Goal: Entertainment & Leisure: Consume media (video, audio)

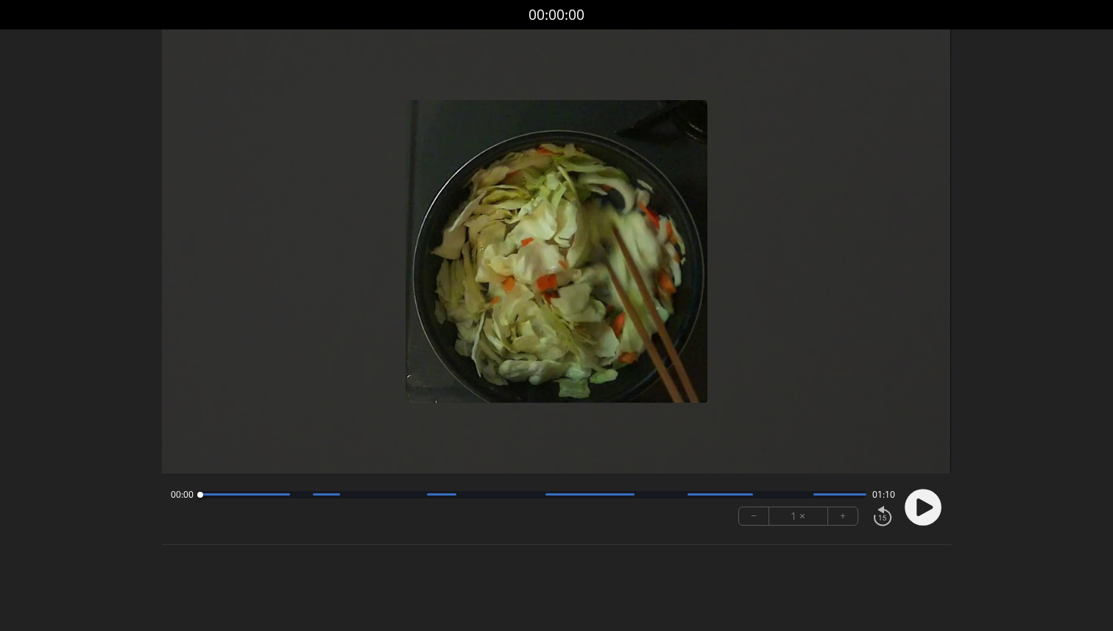
click at [919, 500] on icon at bounding box center [924, 506] width 16 height 18
click at [242, 496] on div at bounding box center [532, 494] width 666 height 7
click at [277, 493] on div at bounding box center [244, 494] width 91 height 2
click at [294, 495] on div at bounding box center [532, 494] width 666 height 7
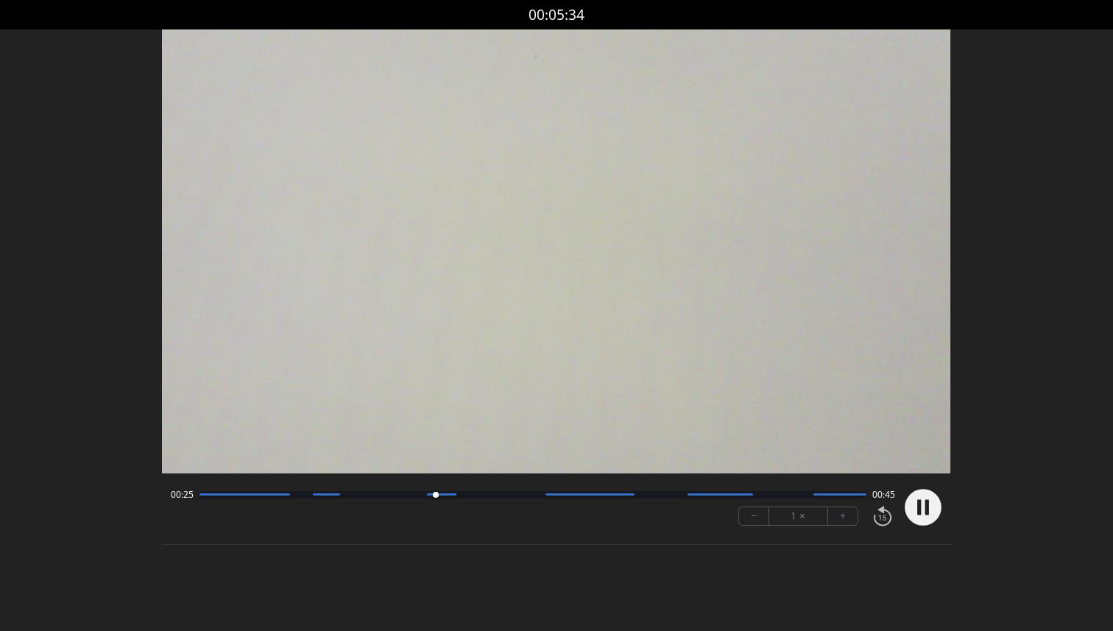
click at [464, 495] on div at bounding box center [532, 494] width 666 height 7
click at [483, 494] on div at bounding box center [532, 494] width 666 height 7
click at [513, 494] on div at bounding box center [532, 494] width 666 height 7
click at [536, 494] on div at bounding box center [532, 494] width 666 height 7
click at [653, 495] on div at bounding box center [532, 494] width 666 height 7
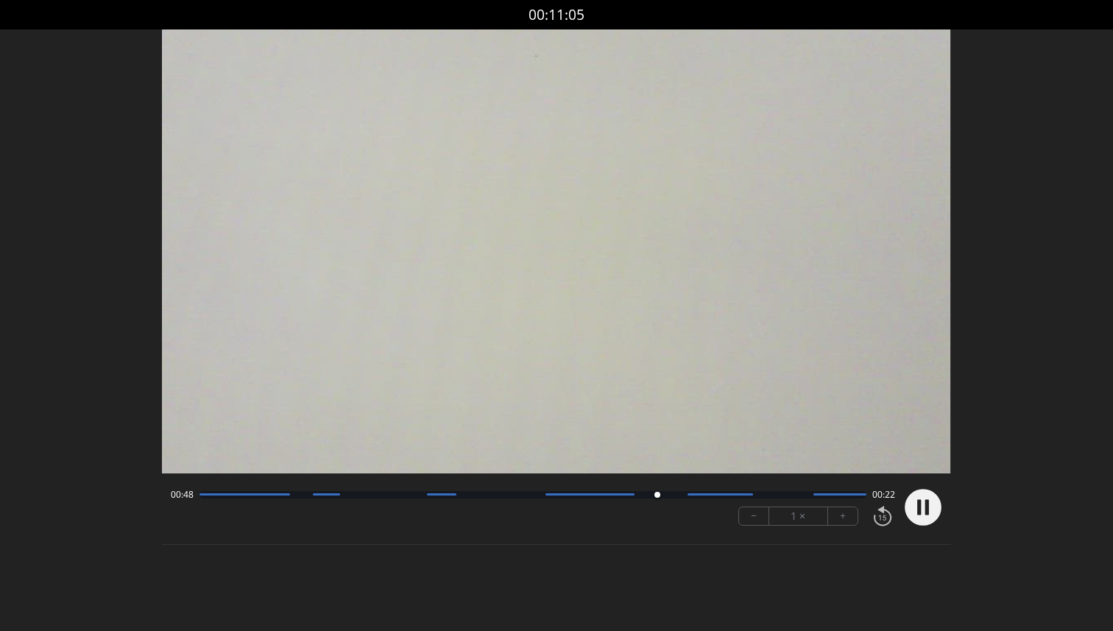
click at [668, 498] on div "00:48 00:22" at bounding box center [532, 495] width 723 height 12
click at [676, 495] on div at bounding box center [532, 494] width 666 height 7
click at [758, 495] on div at bounding box center [532, 494] width 666 height 7
click at [790, 495] on div at bounding box center [532, 494] width 666 height 7
click at [784, 493] on div at bounding box center [532, 494] width 666 height 7
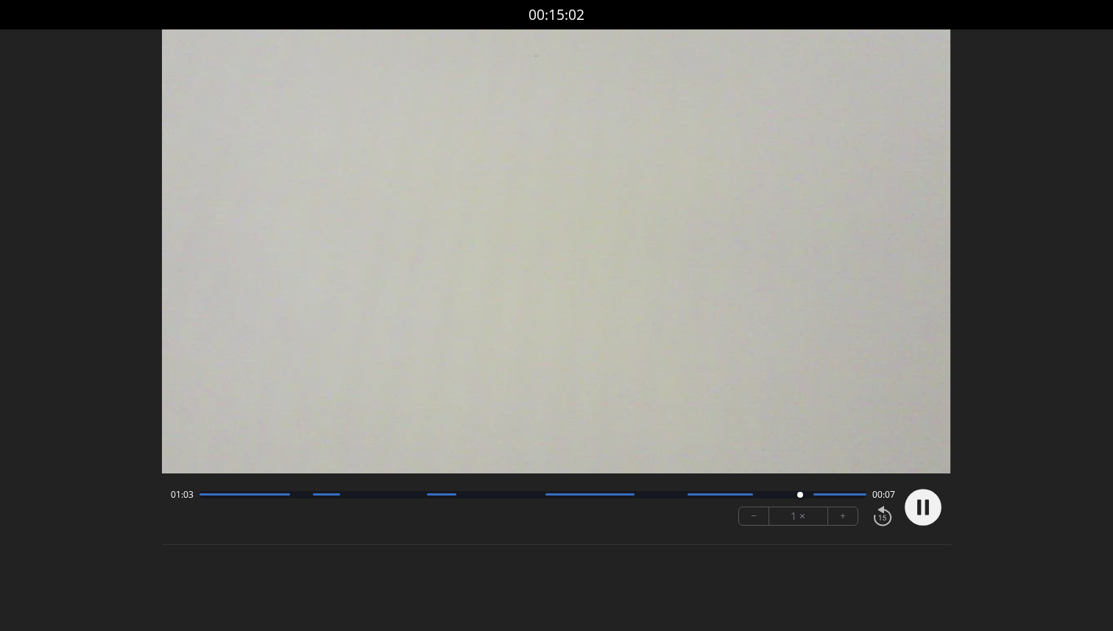
click at [784, 493] on div at bounding box center [532, 494] width 666 height 7
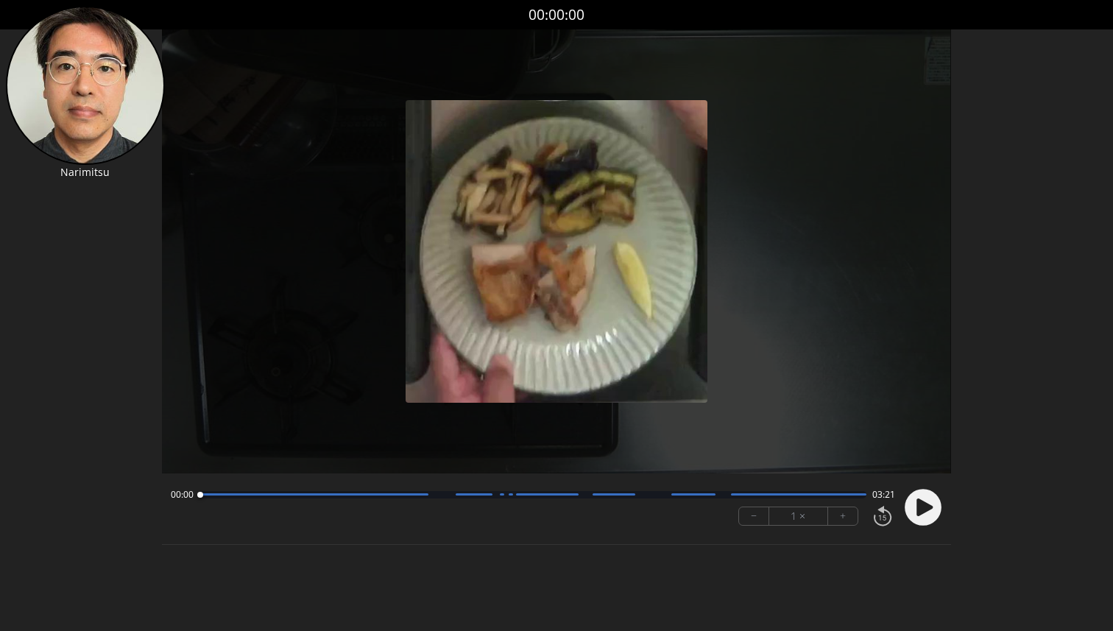
click at [912, 509] on circle at bounding box center [922, 507] width 37 height 37
click at [234, 492] on div at bounding box center [532, 494] width 666 height 7
click at [332, 494] on div at bounding box center [313, 494] width 229 height 2
click at [432, 492] on div at bounding box center [532, 494] width 666 height 7
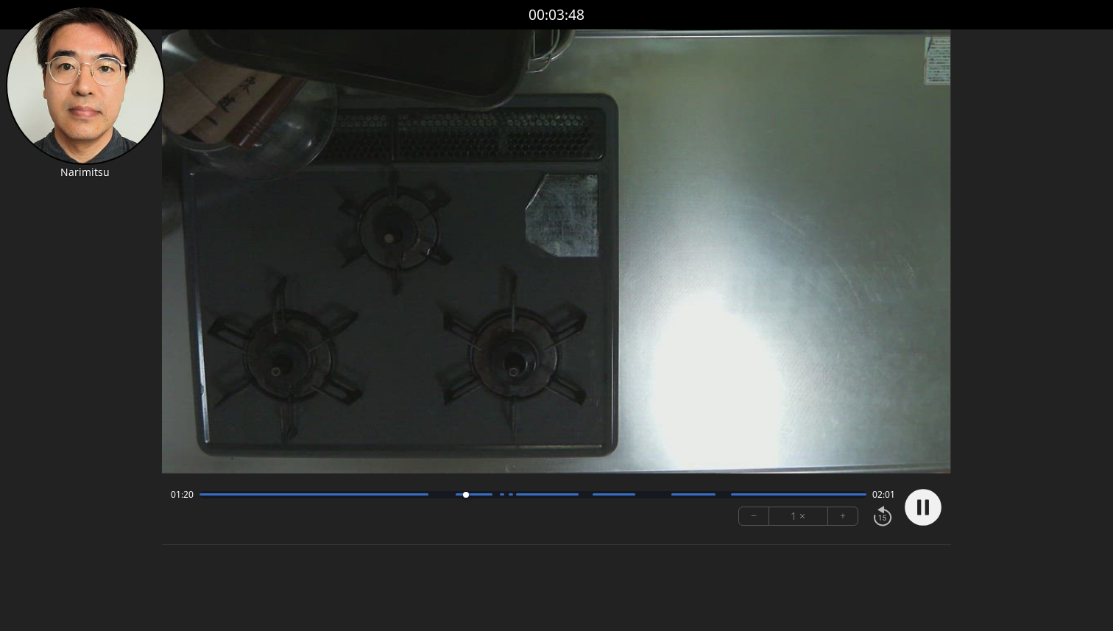
click at [493, 495] on div at bounding box center [532, 494] width 666 height 7
click at [581, 495] on div at bounding box center [532, 494] width 666 height 7
click at [637, 495] on div at bounding box center [532, 494] width 666 height 7
click at [715, 495] on div at bounding box center [532, 494] width 666 height 7
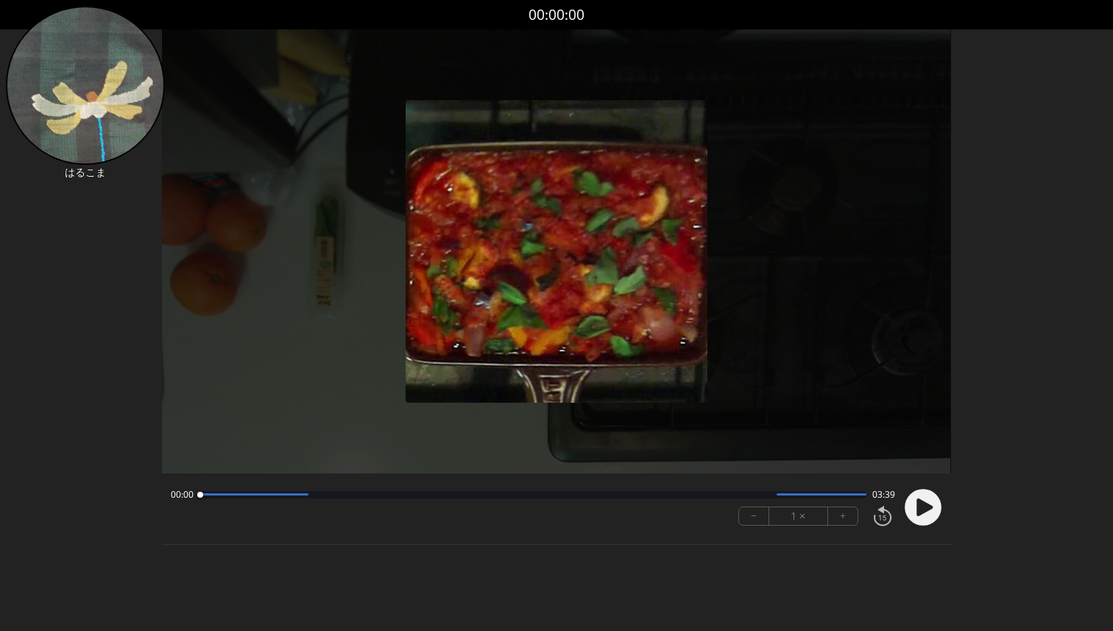
click at [929, 507] on icon at bounding box center [924, 506] width 16 height 18
click at [233, 495] on div at bounding box center [253, 494] width 109 height 2
click at [285, 497] on div at bounding box center [532, 494] width 666 height 7
click at [314, 497] on div at bounding box center [532, 494] width 666 height 7
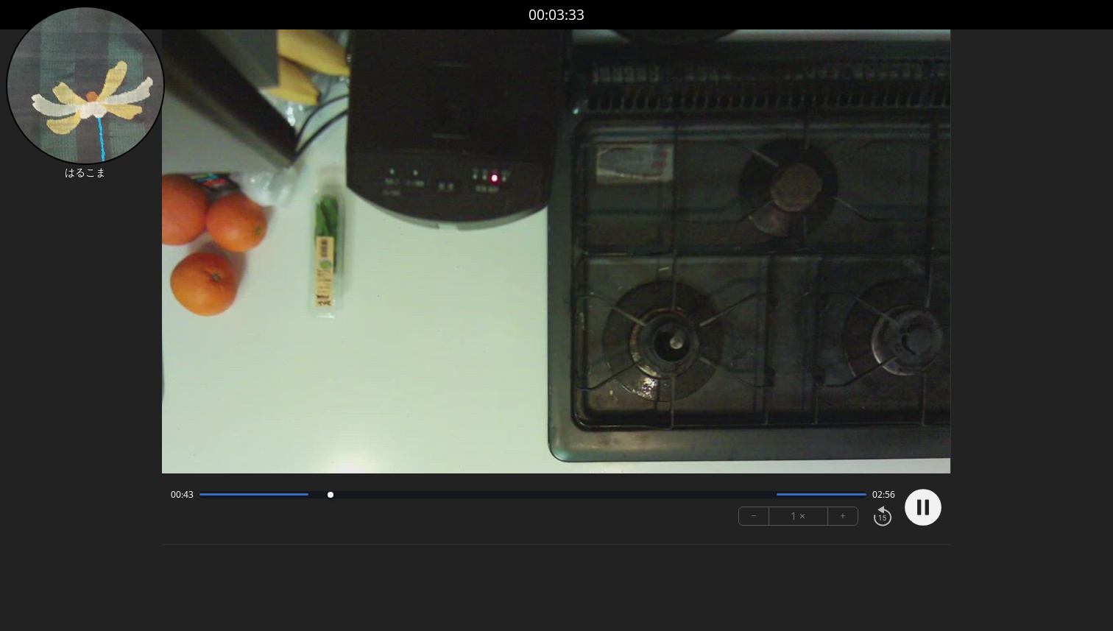
click at [364, 492] on div at bounding box center [532, 494] width 666 height 7
click at [407, 496] on div at bounding box center [532, 494] width 666 height 7
click at [432, 496] on div at bounding box center [532, 494] width 666 height 7
click at [456, 499] on div "01:17 02:22" at bounding box center [532, 495] width 723 height 12
click at [483, 492] on div at bounding box center [532, 494] width 666 height 7
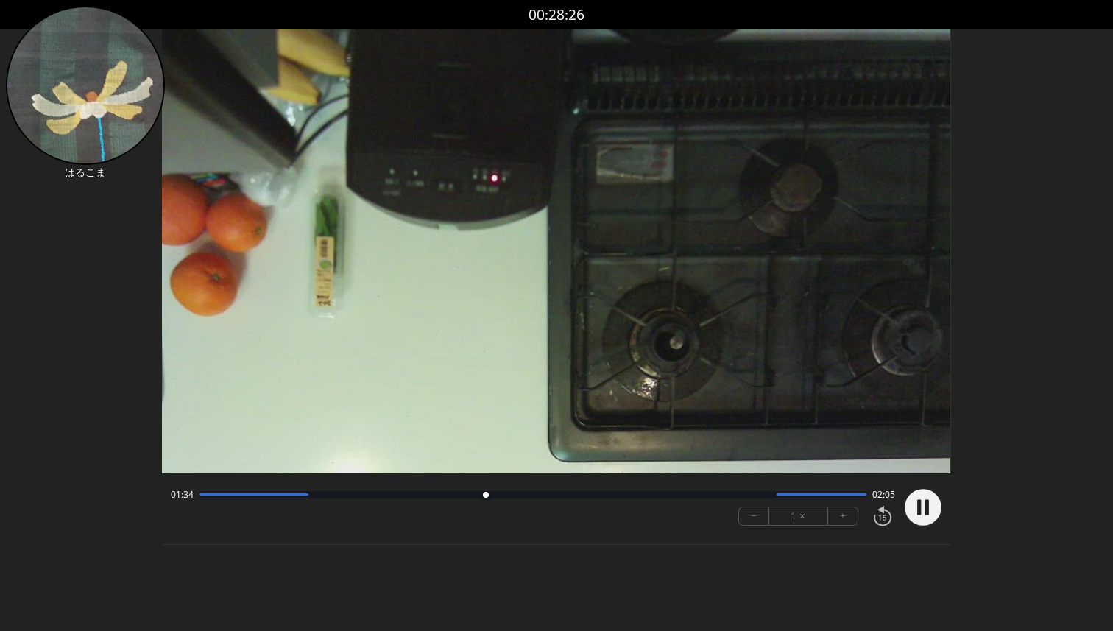
click at [526, 486] on div "01:34 02:05 − 1 × +" at bounding box center [529, 507] width 729 height 50
click at [594, 483] on div "01:35 02:04 − 1 × +" at bounding box center [529, 507] width 729 height 50
click at [542, 501] on div "01:37 02:02 − 1 × +" at bounding box center [529, 507] width 729 height 50
click at [524, 495] on div at bounding box center [532, 494] width 666 height 7
click at [574, 498] on div "01:47 01:52" at bounding box center [532, 495] width 723 height 12
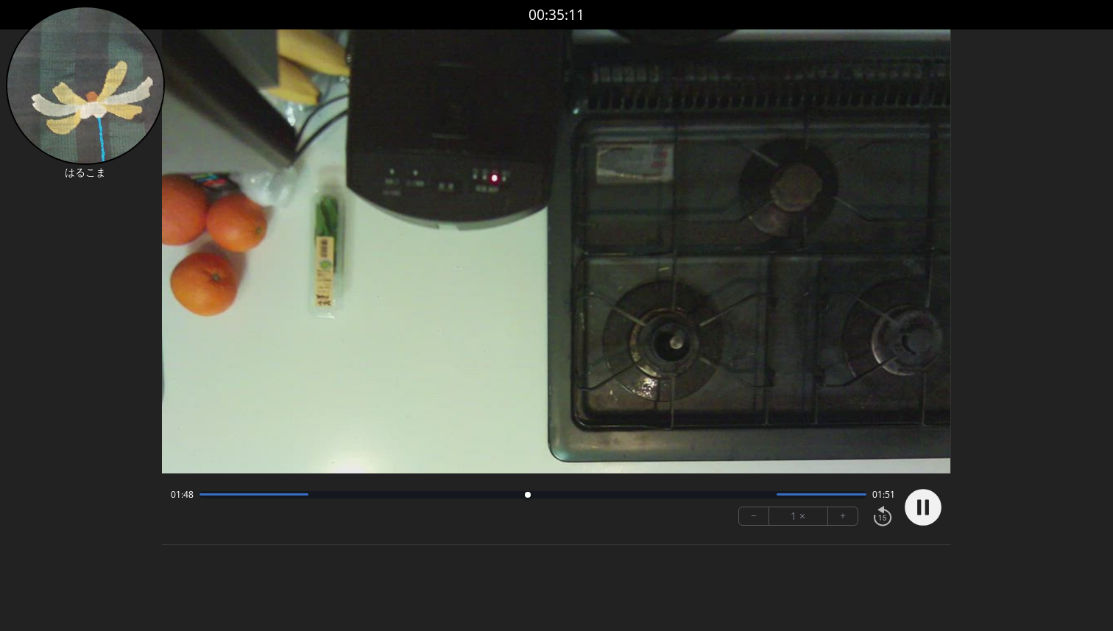
click at [590, 492] on div at bounding box center [532, 494] width 666 height 7
click at [662, 495] on div at bounding box center [532, 494] width 666 height 7
click at [690, 492] on div at bounding box center [532, 494] width 666 height 7
click at [670, 497] on div at bounding box center [532, 494] width 666 height 7
click at [656, 495] on div at bounding box center [532, 494] width 666 height 7
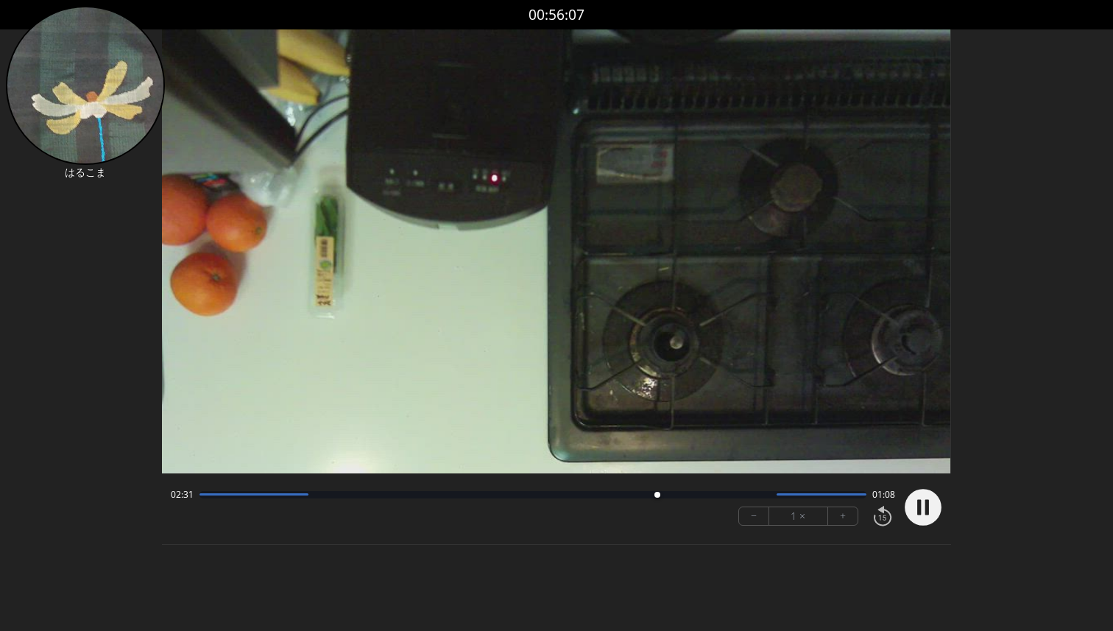
click at [641, 492] on div at bounding box center [532, 494] width 666 height 7
click at [778, 494] on div at bounding box center [821, 494] width 90 height 2
click at [771, 495] on div at bounding box center [779, 495] width 20 height 20
click at [804, 492] on div at bounding box center [532, 494] width 666 height 7
click at [834, 494] on div at bounding box center [821, 494] width 90 height 2
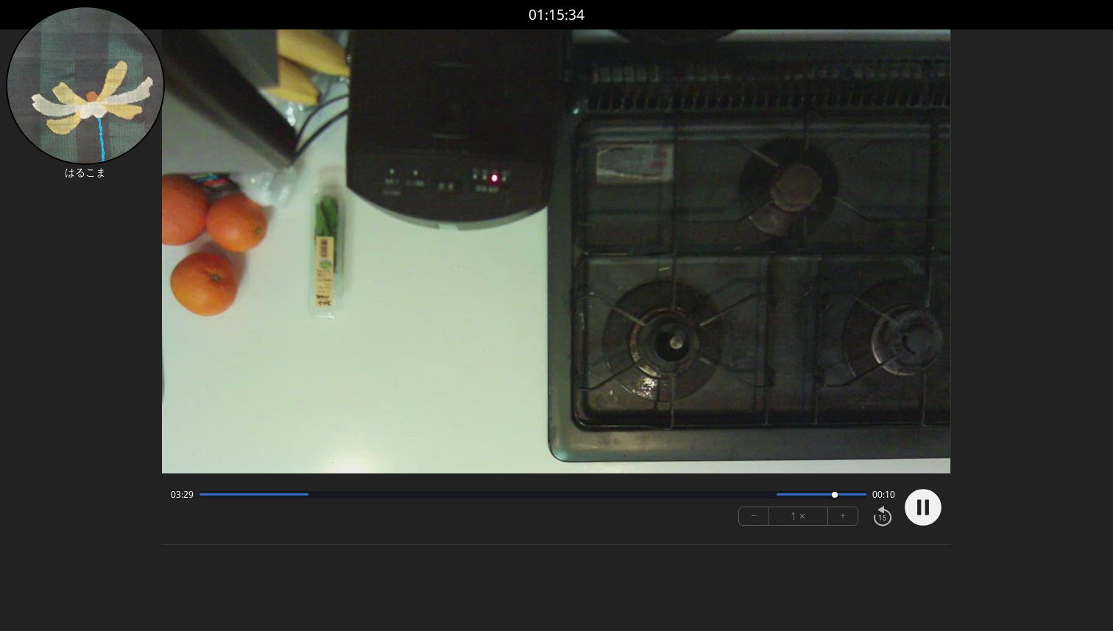
click at [857, 494] on div at bounding box center [821, 494] width 90 height 2
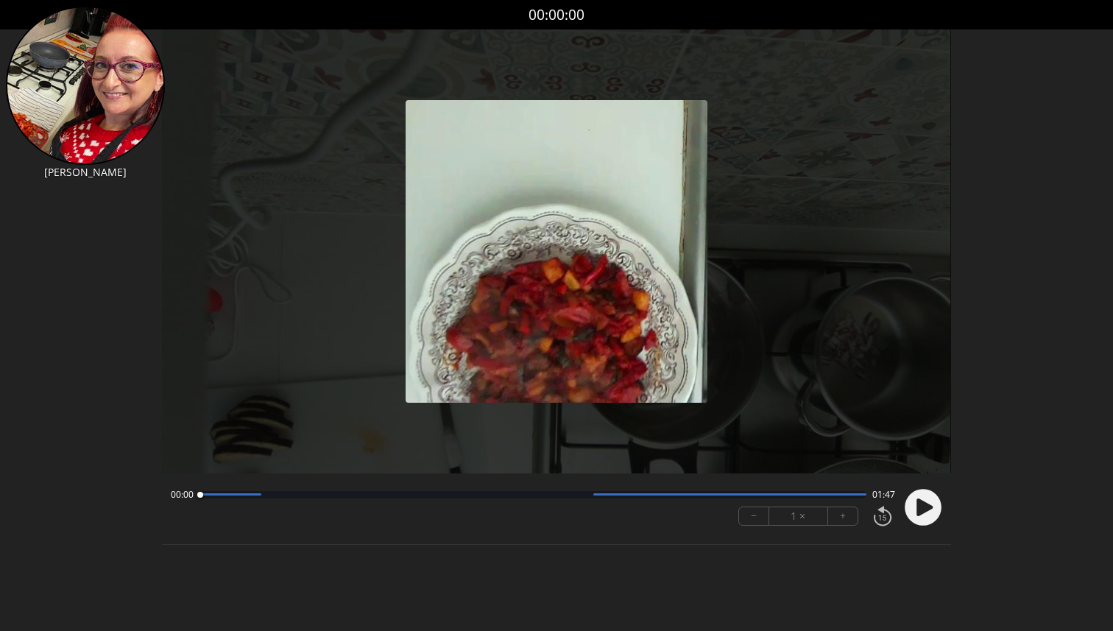
click at [917, 499] on icon at bounding box center [924, 506] width 16 height 18
click at [261, 492] on div at bounding box center [532, 494] width 666 height 7
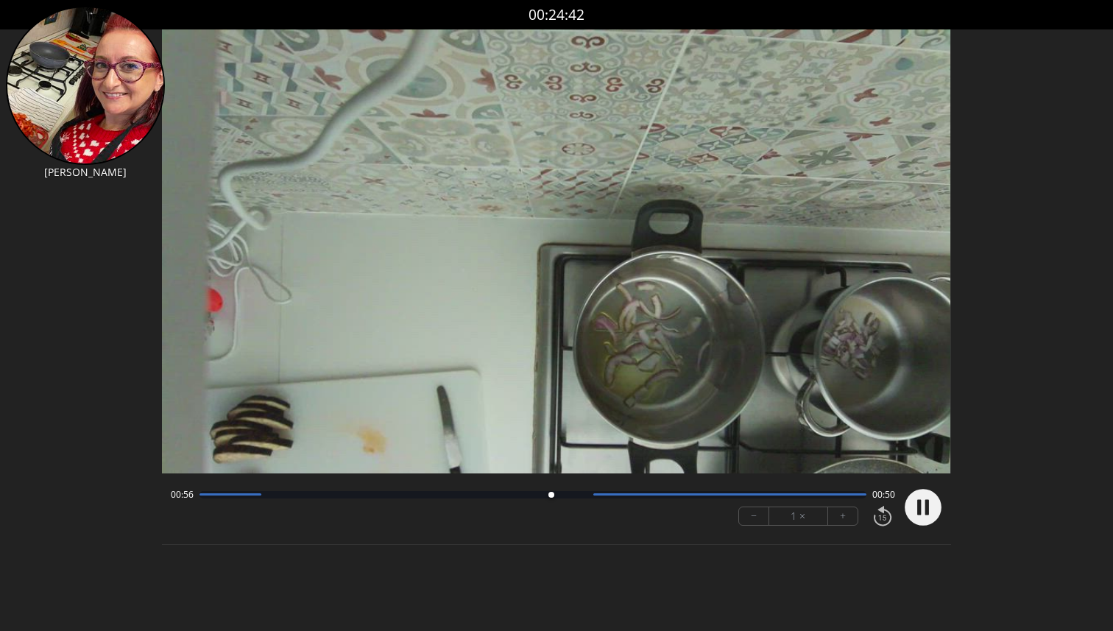
click at [562, 492] on div at bounding box center [532, 494] width 666 height 7
click at [578, 493] on div at bounding box center [568, 495] width 20 height 20
click at [592, 491] on div at bounding box center [532, 494] width 666 height 7
click at [603, 492] on div at bounding box center [595, 495] width 20 height 20
click at [624, 495] on div at bounding box center [729, 494] width 272 height 2
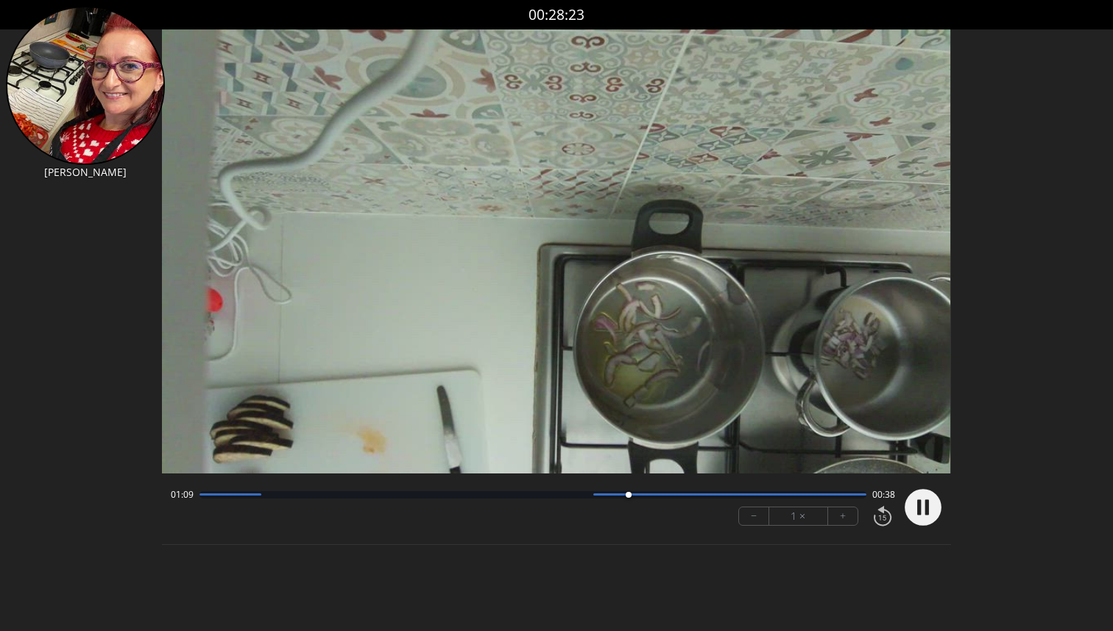
click at [700, 502] on div "01:09 00:38 − 1 × +" at bounding box center [529, 507] width 729 height 50
click at [709, 495] on div at bounding box center [729, 494] width 272 height 2
